Goal: Check status: Check status

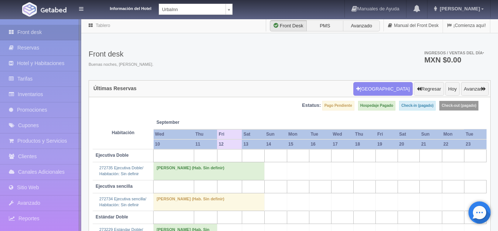
click at [228, 18] on body "Información del Hotel [GEOGRAPHIC_DATA] Manuales de Ayuda Actualizaciones recie…" at bounding box center [249, 190] width 498 height 344
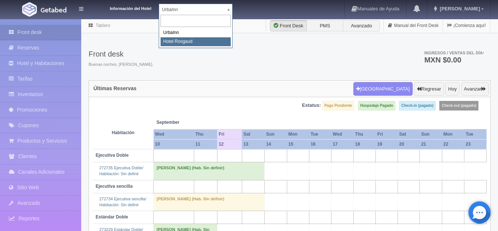
select select "561"
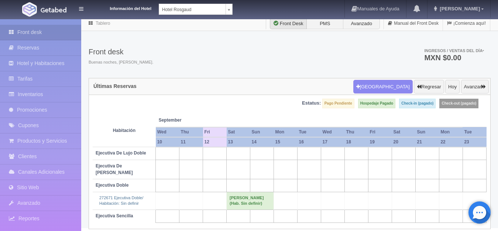
scroll to position [4, 0]
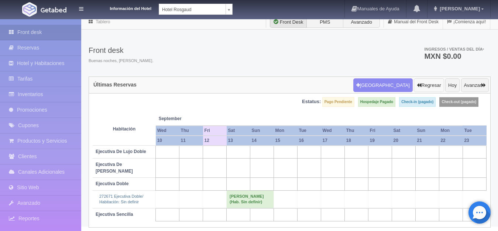
click at [428, 84] on button "Regresar" at bounding box center [428, 85] width 30 height 14
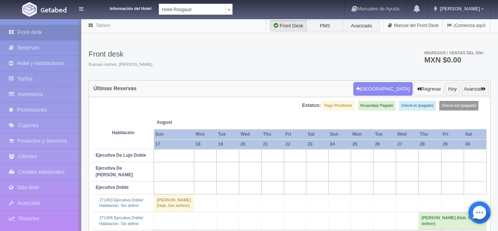
drag, startPoint x: 0, startPoint y: 0, endPoint x: 427, endPoint y: 84, distance: 435.2
click at [427, 84] on button "Regresar" at bounding box center [428, 89] width 30 height 14
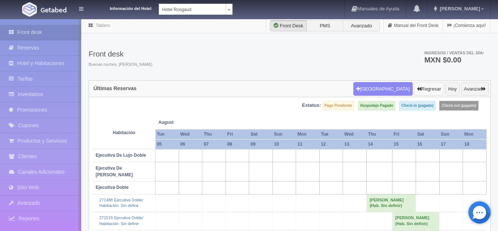
click at [427, 84] on button "Regresar" at bounding box center [428, 89] width 30 height 14
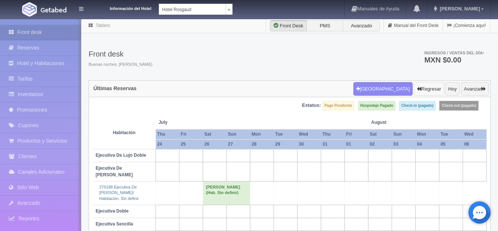
click at [427, 83] on button "Regresar" at bounding box center [428, 89] width 30 height 14
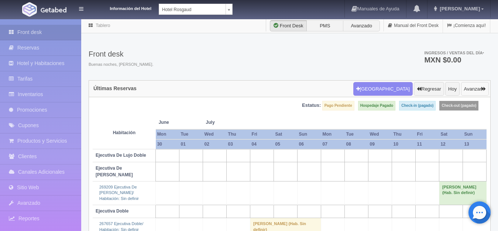
click at [476, 89] on button "Avanzar" at bounding box center [475, 89] width 28 height 14
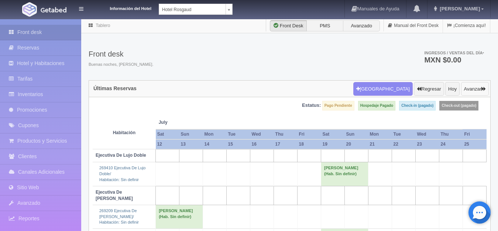
click at [471, 86] on button "Avanzar" at bounding box center [475, 89] width 28 height 14
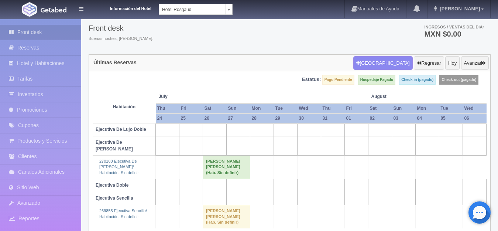
scroll to position [33, 0]
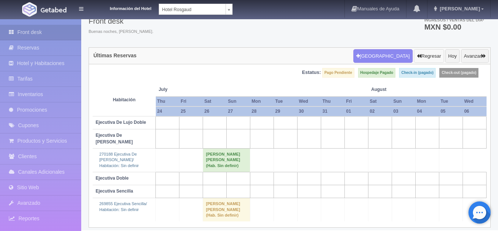
click at [427, 54] on button "Regresar" at bounding box center [428, 56] width 30 height 14
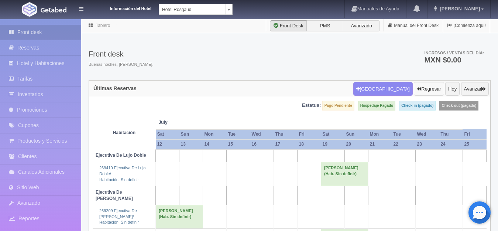
click at [429, 85] on button "Regresar" at bounding box center [428, 89] width 30 height 14
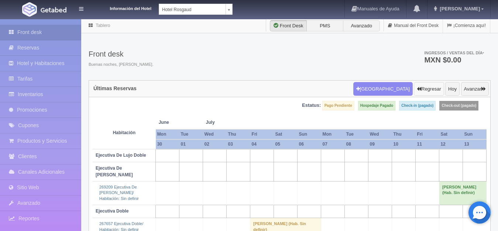
click at [429, 85] on button "Regresar" at bounding box center [428, 89] width 30 height 14
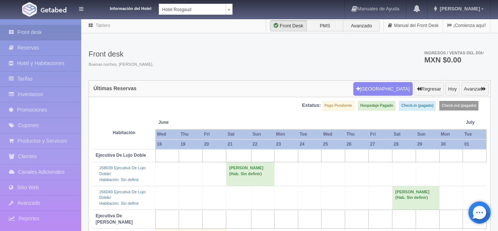
click at [352, 142] on th "26" at bounding box center [357, 144] width 24 height 10
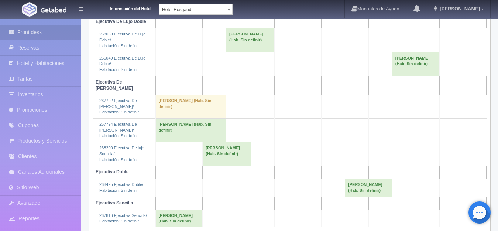
scroll to position [151, 0]
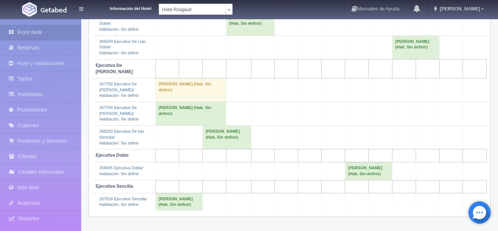
click at [353, 166] on td "[PERSON_NAME] (Hab. Sin definir)" at bounding box center [368, 171] width 47 height 18
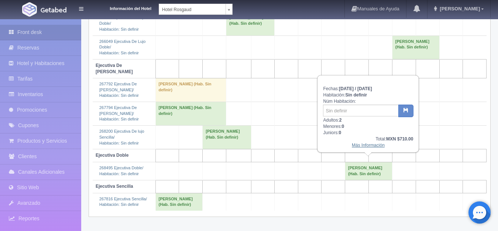
click at [366, 143] on link "Más Información" at bounding box center [367, 144] width 33 height 5
